Goal: Find contact information: Find contact information

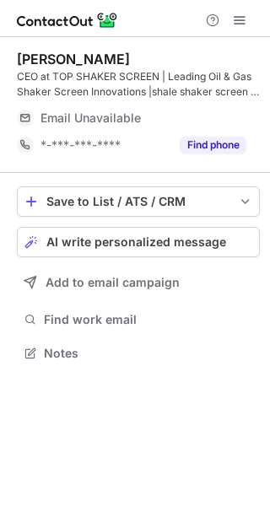
scroll to position [342, 270]
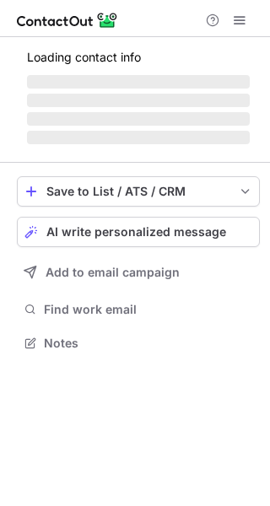
scroll to position [327, 270]
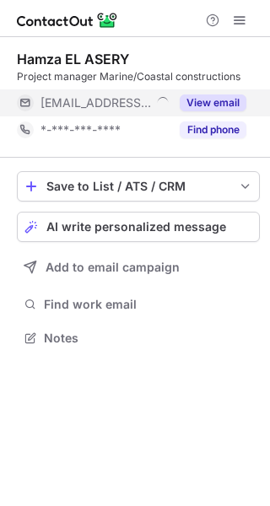
click at [225, 99] on button "View email" at bounding box center [213, 103] width 67 height 17
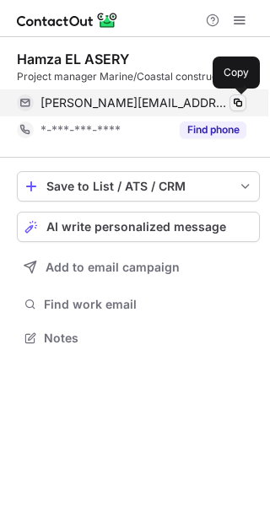
click at [244, 98] on span at bounding box center [238, 103] width 14 height 14
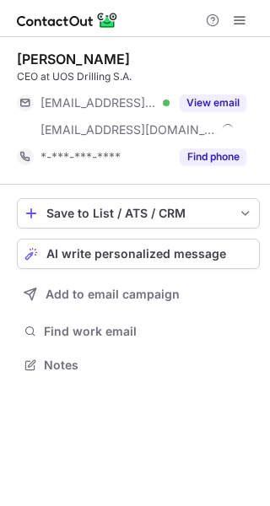
scroll to position [354, 270]
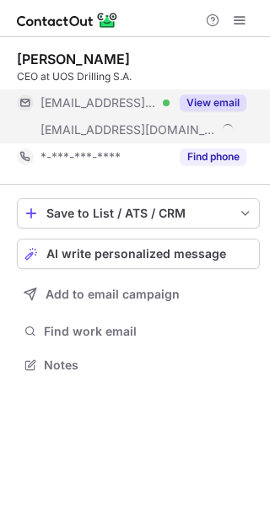
click at [224, 101] on button "View email" at bounding box center [213, 103] width 67 height 17
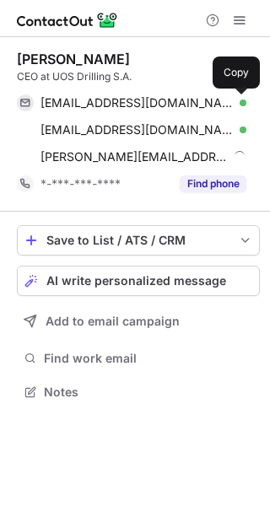
click at [240, 100] on span at bounding box center [238, 103] width 14 height 14
